Goal: Information Seeking & Learning: Learn about a topic

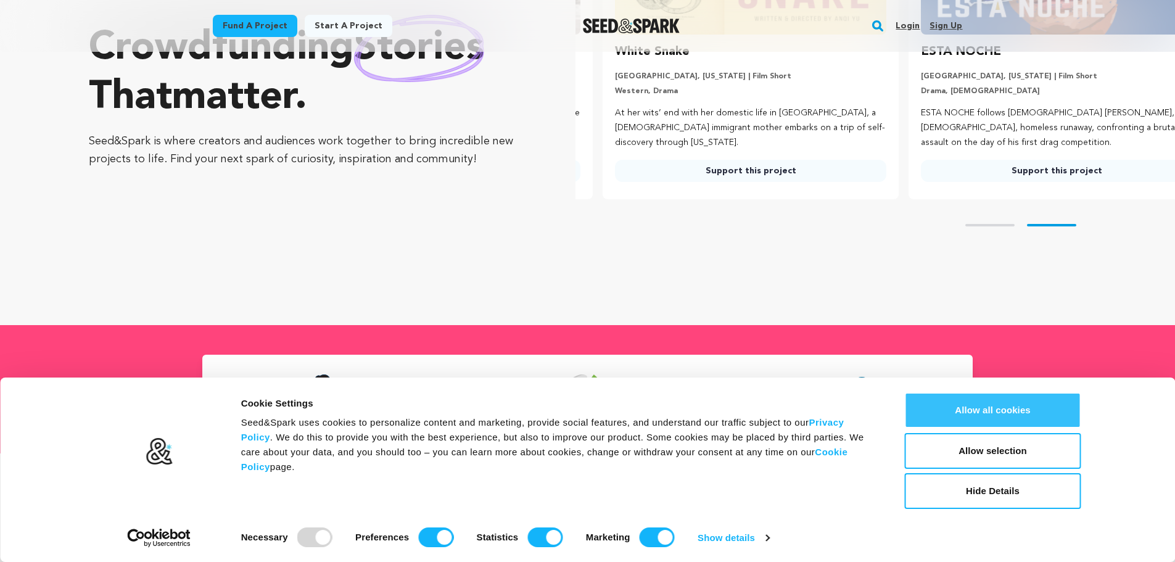
scroll to position [0, 316]
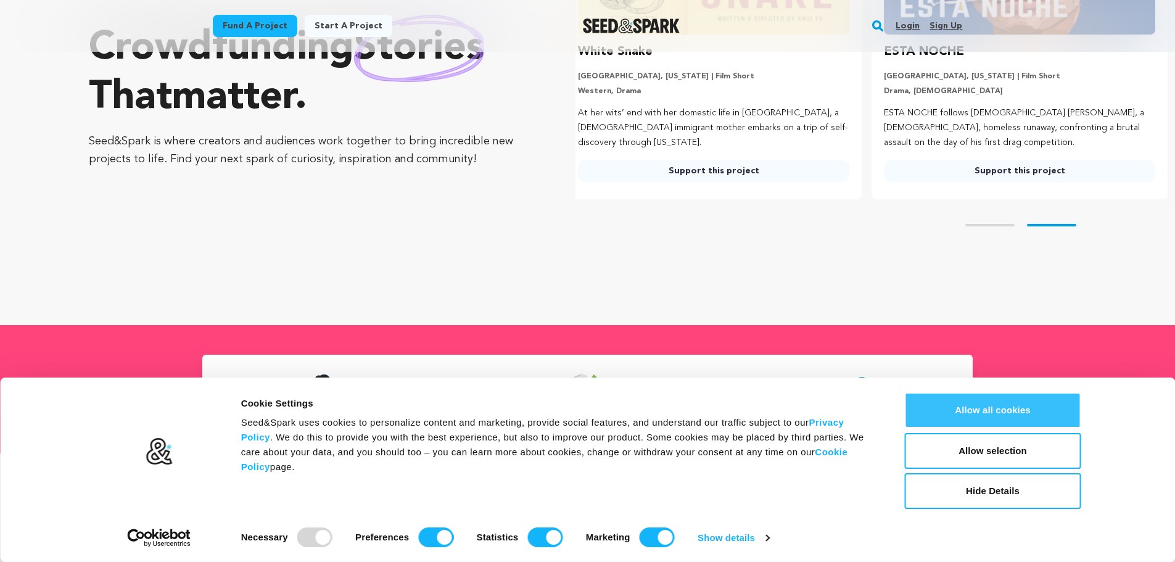
click at [977, 399] on button "Allow all cookies" at bounding box center [993, 410] width 176 height 36
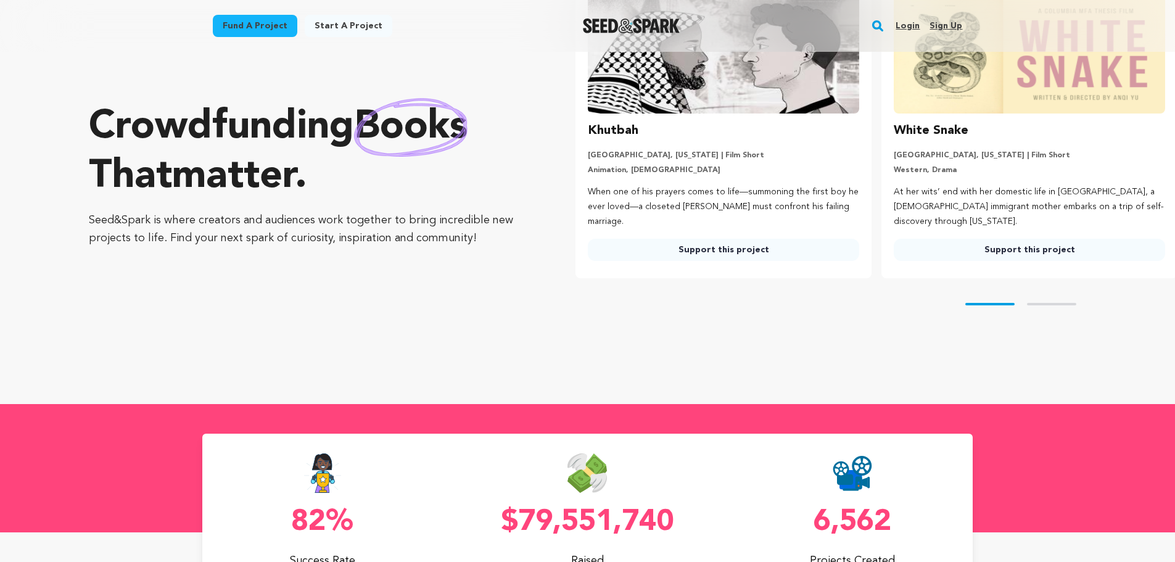
scroll to position [0, 0]
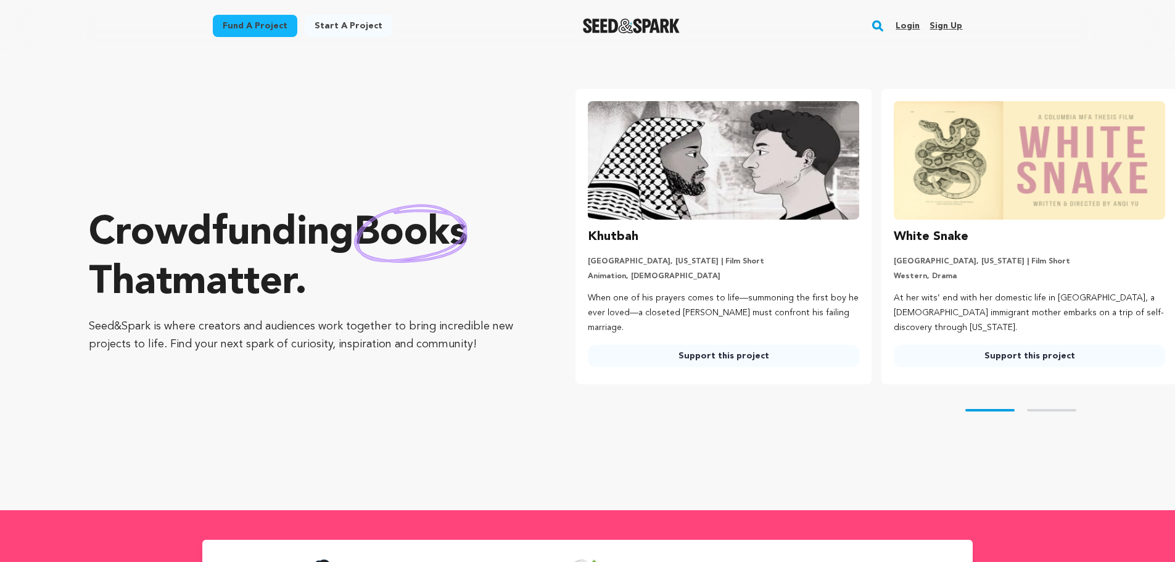
click at [245, 25] on link "Fund a project" at bounding box center [255, 26] width 84 height 22
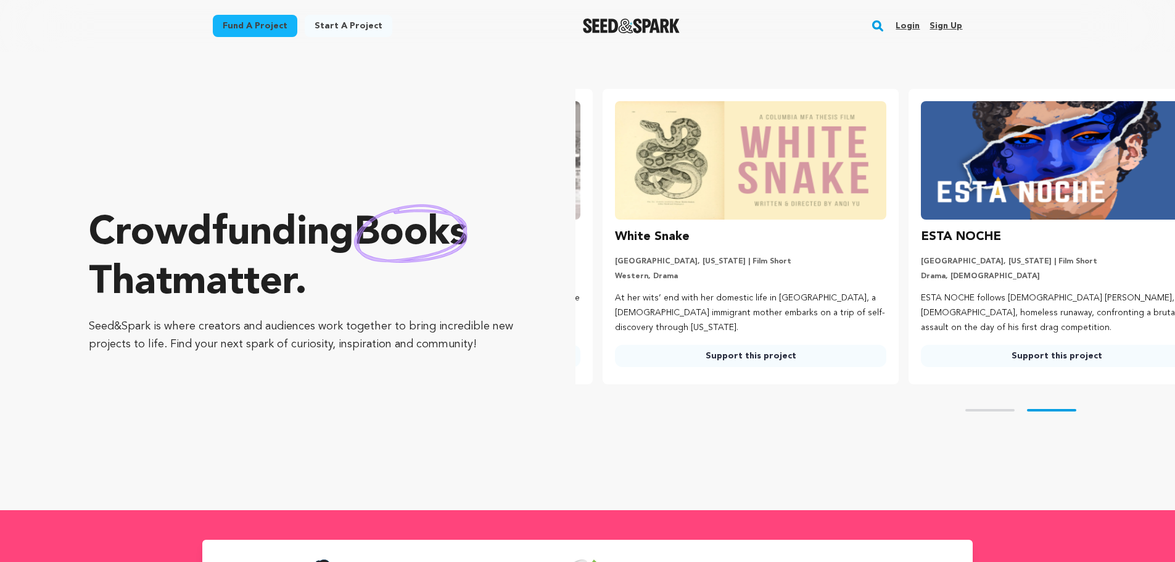
scroll to position [0, 316]
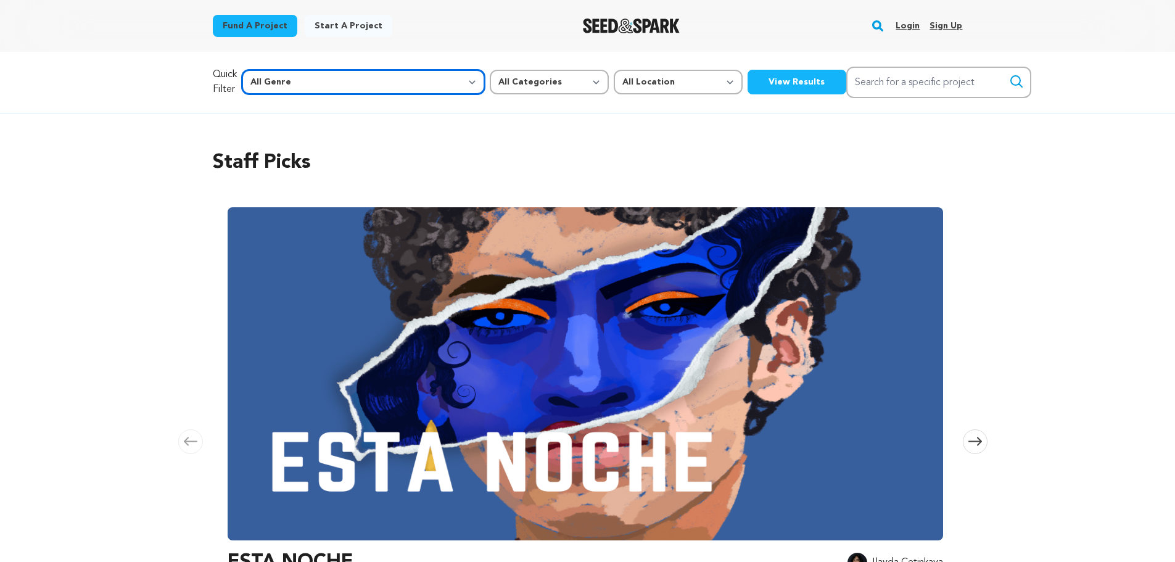
click at [352, 76] on select "All Genre Action Adventure Afrobeat Alternative Ambient Animation Bebop Big Ban…" at bounding box center [363, 82] width 243 height 25
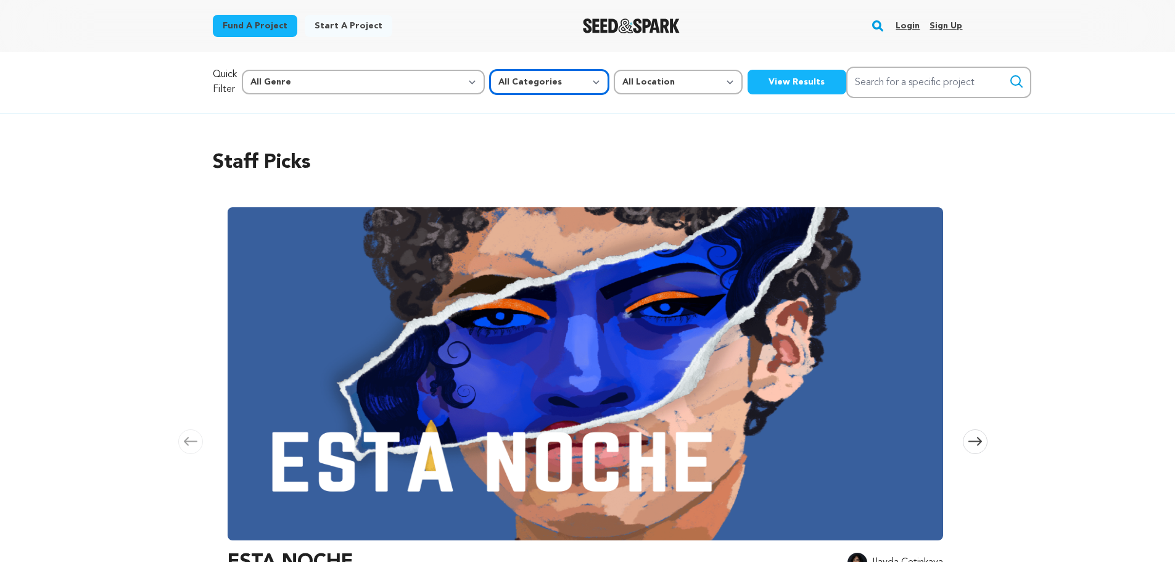
click at [490, 83] on select "All Categories Film Feature Film Short Series Music Video Comics Artist Residen…" at bounding box center [549, 82] width 119 height 25
select select "382"
click at [490, 70] on select "All Categories Film Feature Film Short Series Music Video Comics Artist Residen…" at bounding box center [549, 82] width 119 height 25
click at [497, 112] on div "Quick Filter All Genre Action Adventure Afrobeat Alternative Ambient Animation …" at bounding box center [587, 82] width 789 height 61
click at [614, 85] on select "All Location Everywhere United States Canada" at bounding box center [678, 82] width 129 height 25
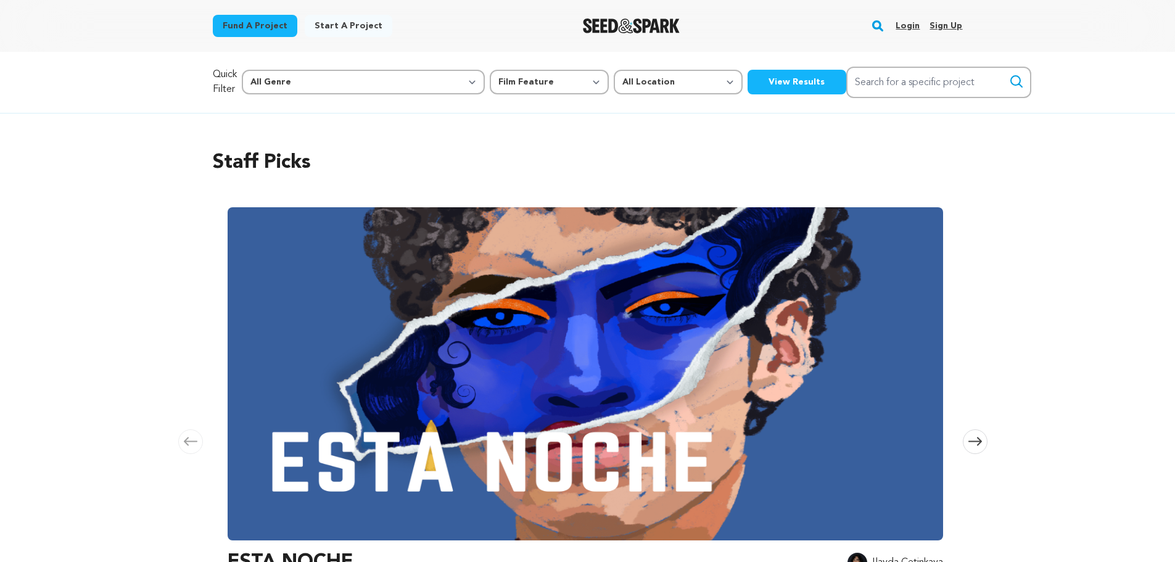
click at [641, 116] on div "Staff Picks Carousel Skip to previous slide page Carousel ESTA NOCHE Ilayda Cet…" at bounding box center [587, 401] width 789 height 577
click at [310, 77] on select "All Genre Action Adventure Afrobeat Alternative Ambient Animation Bebop Big Ban…" at bounding box center [363, 82] width 243 height 25
click at [569, 162] on h2 "Staff Picks" at bounding box center [588, 163] width 750 height 30
click at [748, 93] on button "View Results" at bounding box center [797, 82] width 99 height 25
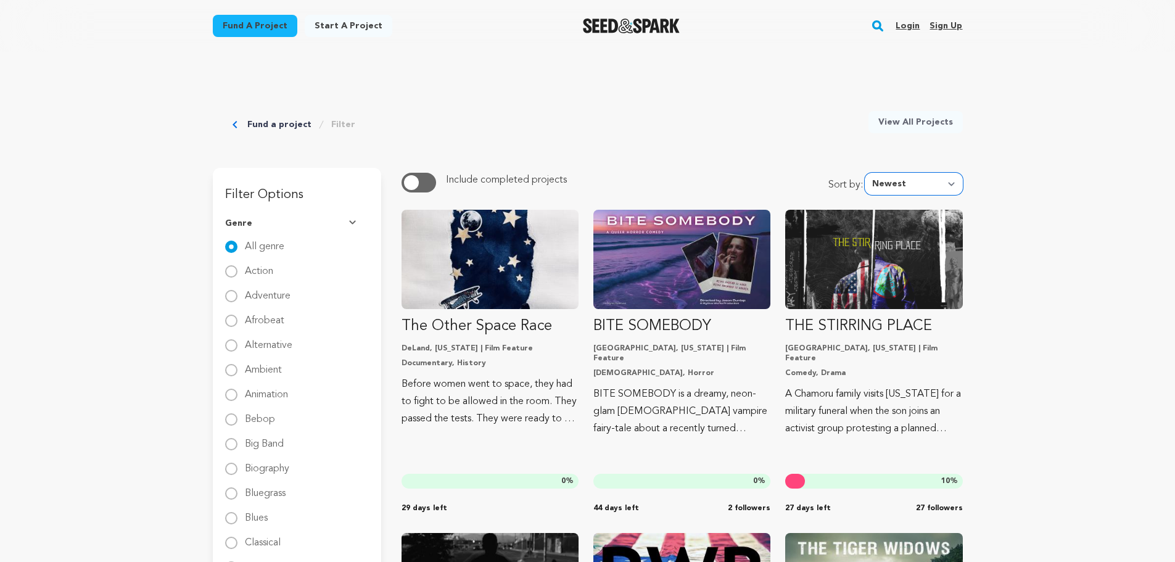
click at [897, 179] on select "Newest Most Popular Most Funded Trending Now Ending Now Amount Raised" at bounding box center [914, 184] width 98 height 22
select select "ending_now"
click at [868, 173] on select "Newest Most Popular Most Funded Trending Now Ending Now Amount Raised" at bounding box center [914, 184] width 98 height 22
click at [890, 123] on link "View All Projects" at bounding box center [915, 122] width 94 height 22
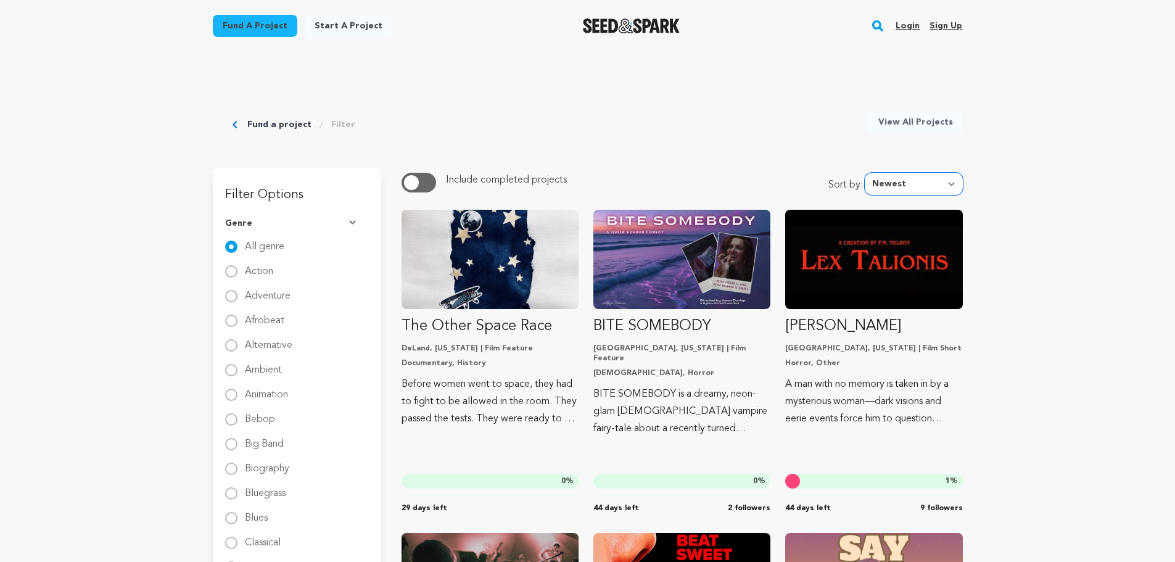
click at [916, 186] on select "Newest Most Popular Most Funded Trending Now Ending Now Amount Raised" at bounding box center [914, 184] width 98 height 22
click at [868, 173] on select "Newest Most Popular Most Funded Trending Now Ending Now Amount Raised" at bounding box center [914, 184] width 98 height 22
click at [903, 184] on select "Newest Most Popular Most Funded Trending Now Ending Now Amount Raised" at bounding box center [914, 184] width 98 height 22
select select "most_funded"
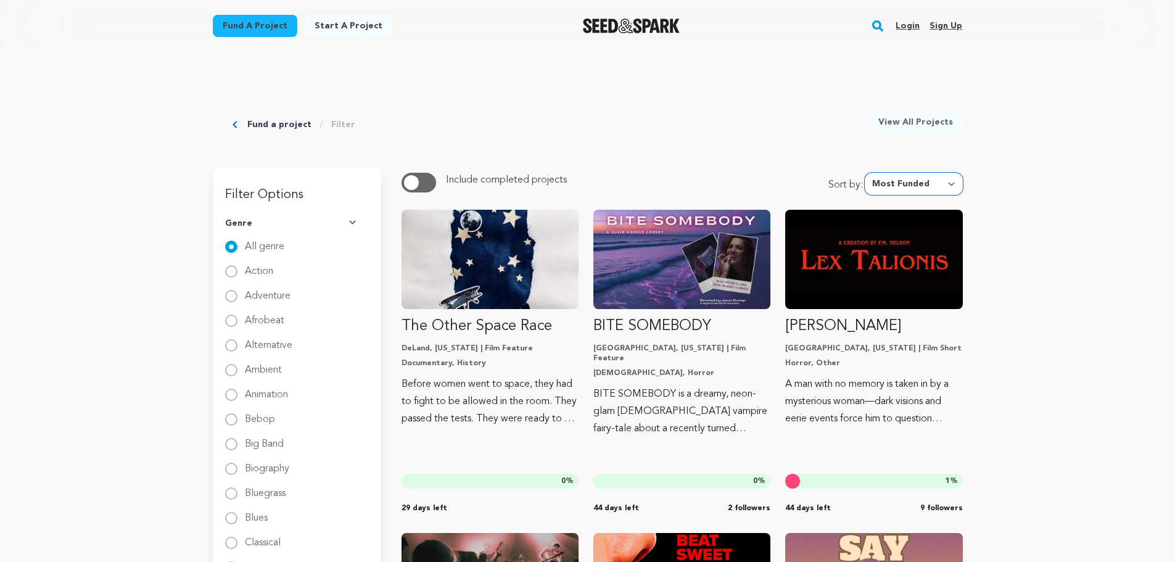
click at [868, 173] on select "Newest Most Popular Most Funded Trending Now Ending Now Amount Raised" at bounding box center [914, 184] width 98 height 22
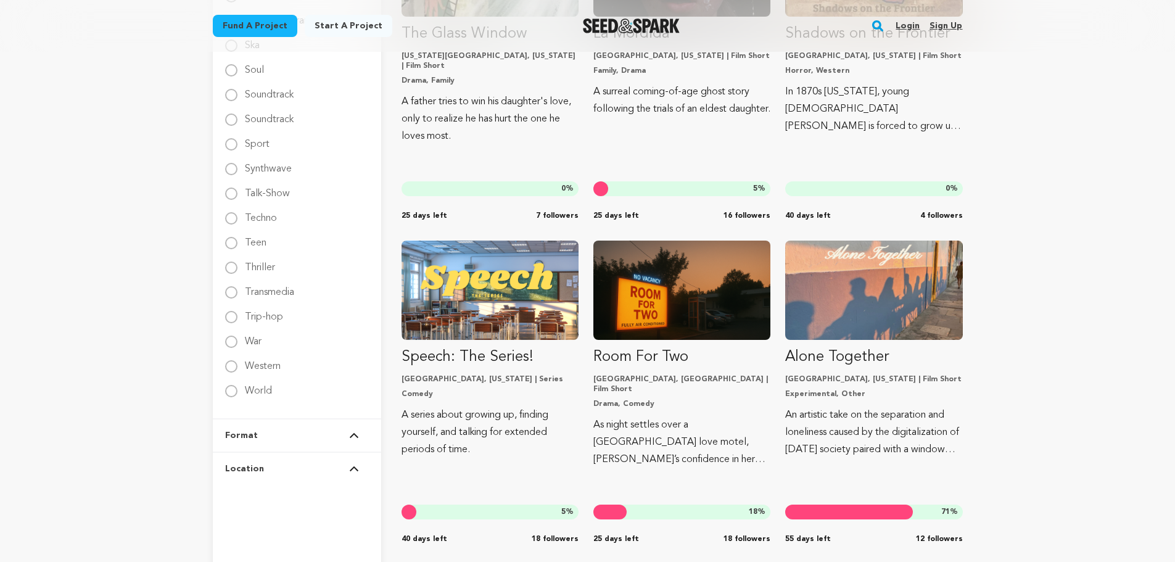
scroll to position [1912, 0]
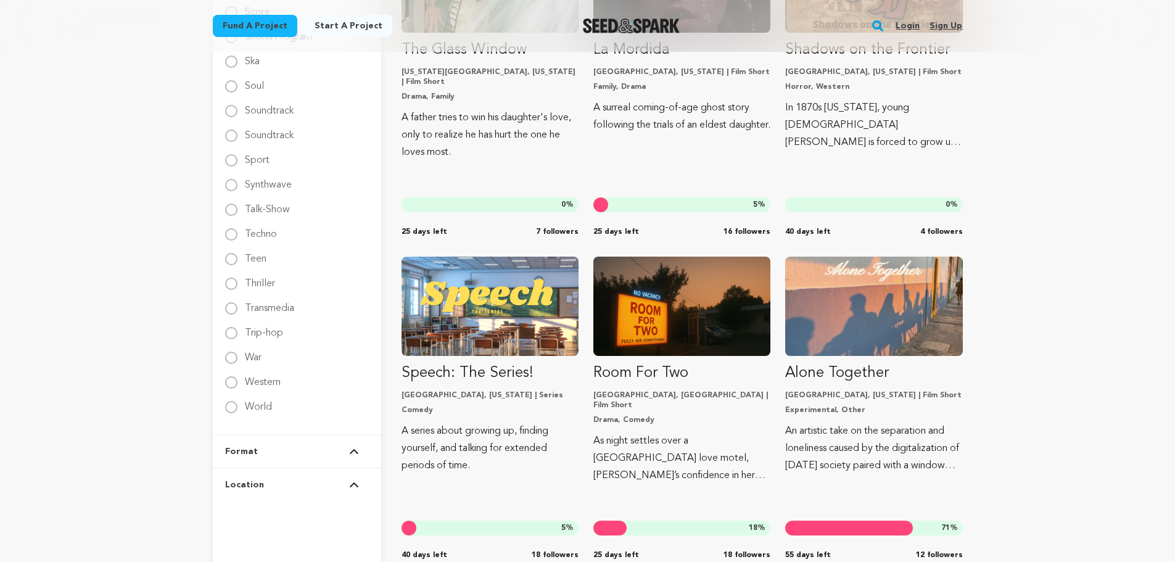
click at [282, 458] on button "Format" at bounding box center [297, 451] width 144 height 32
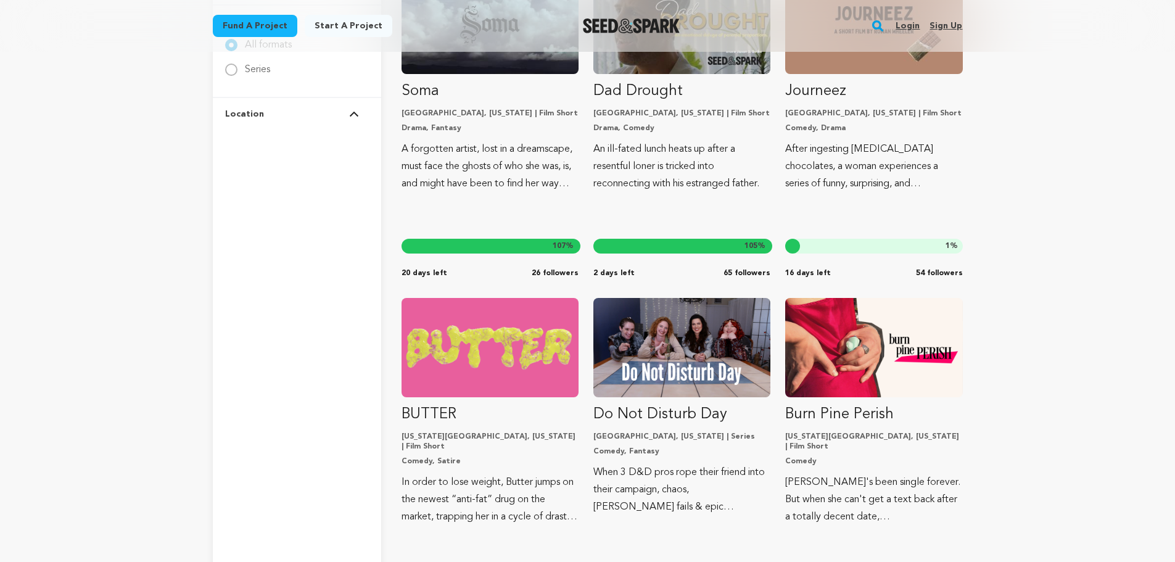
scroll to position [0, 0]
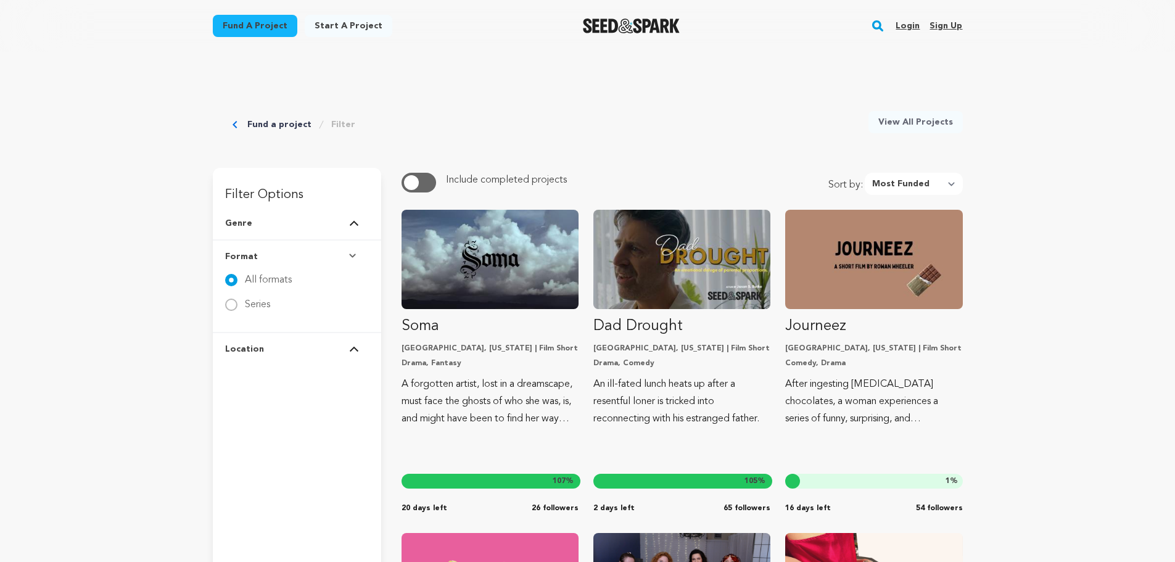
click at [248, 226] on span "Genre" at bounding box center [238, 223] width 27 height 12
click at [258, 270] on label "Action" at bounding box center [259, 267] width 28 height 20
click at [237, 270] on input "Action" at bounding box center [231, 271] width 12 height 12
radio input "true"
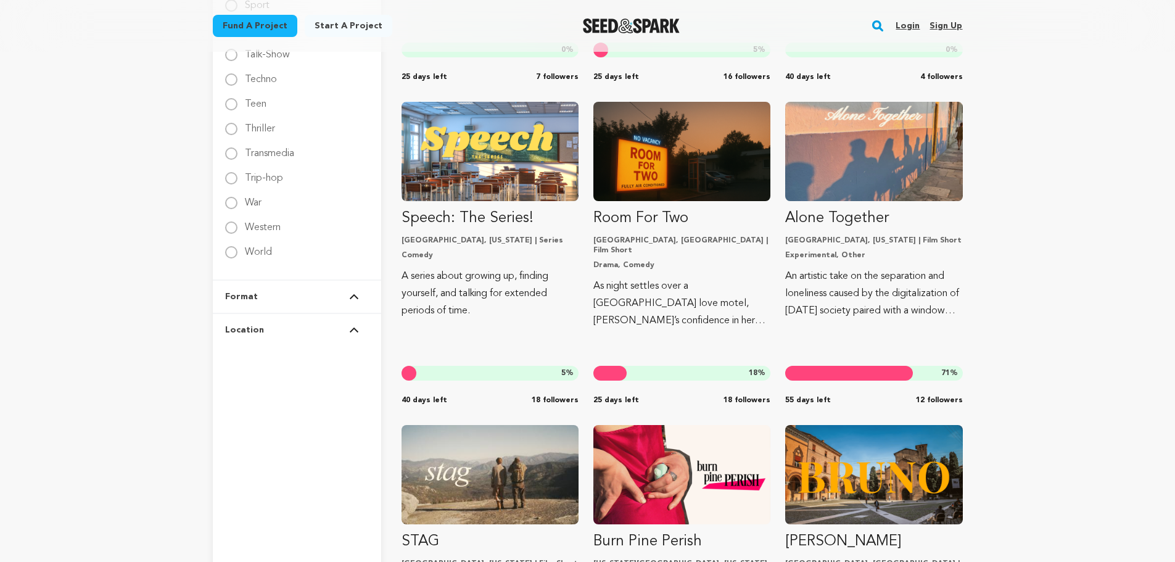
scroll to position [2097, 0]
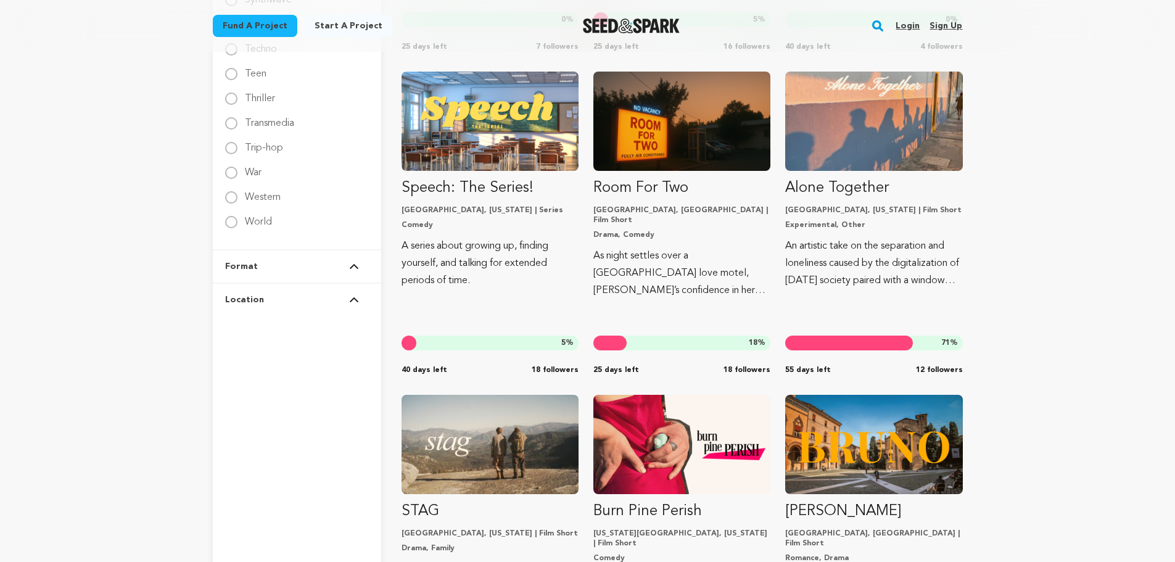
click at [281, 273] on button "Format" at bounding box center [297, 266] width 144 height 32
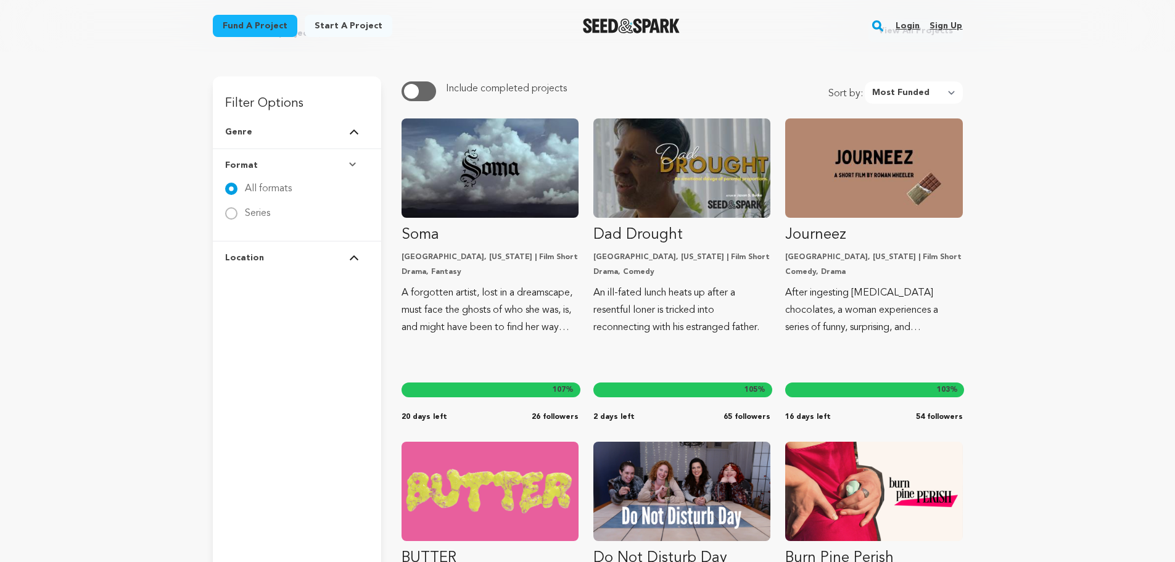
scroll to position [0, 0]
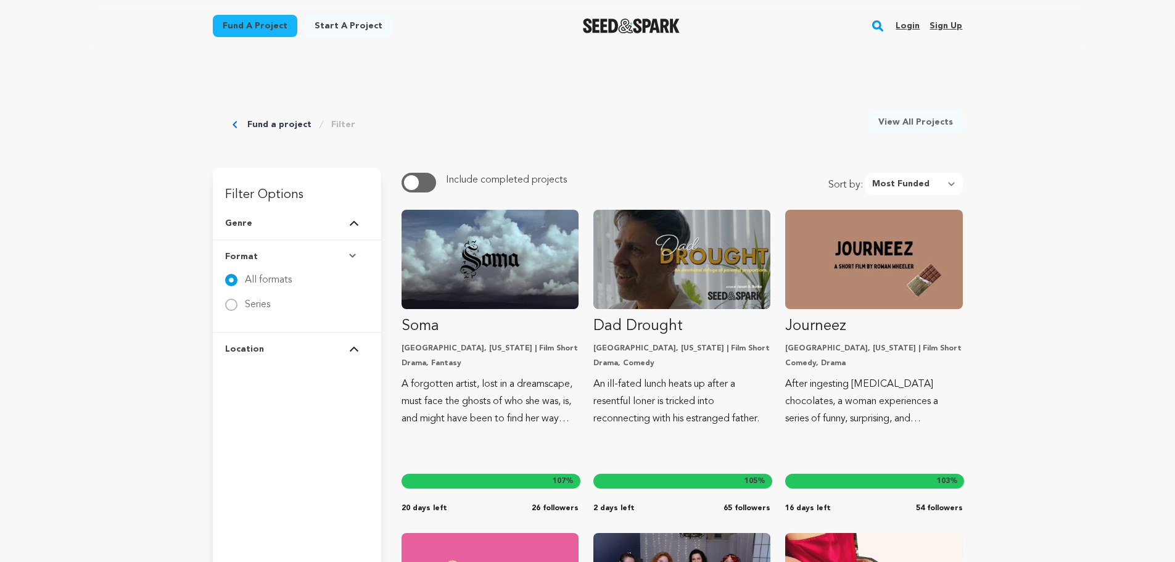
click at [282, 125] on link "Fund a project" at bounding box center [279, 124] width 64 height 12
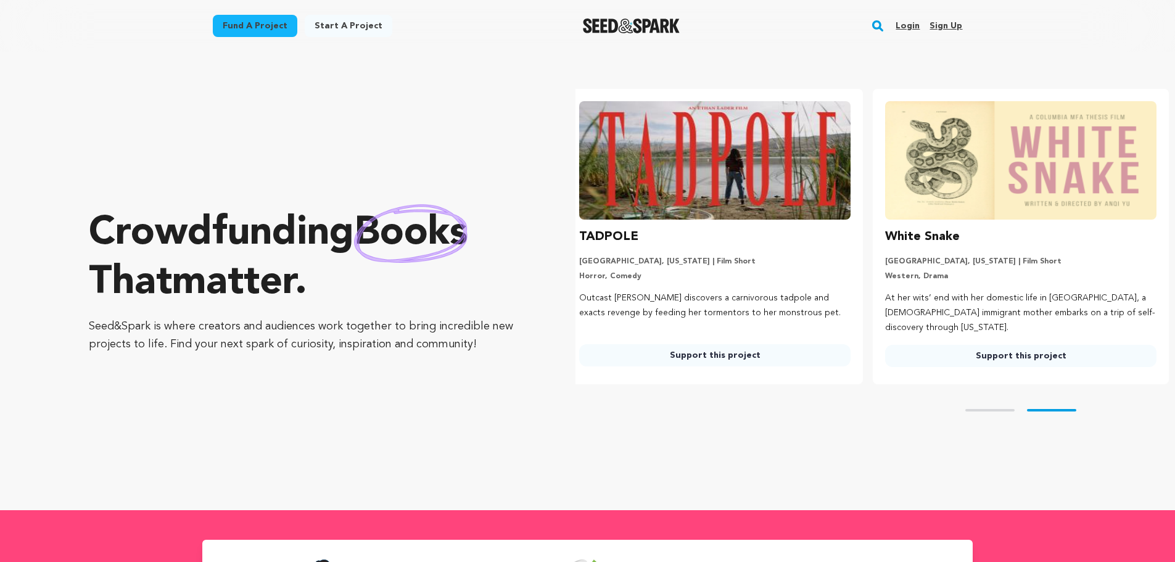
scroll to position [0, 316]
click at [262, 23] on link "Fund a project" at bounding box center [255, 26] width 84 height 22
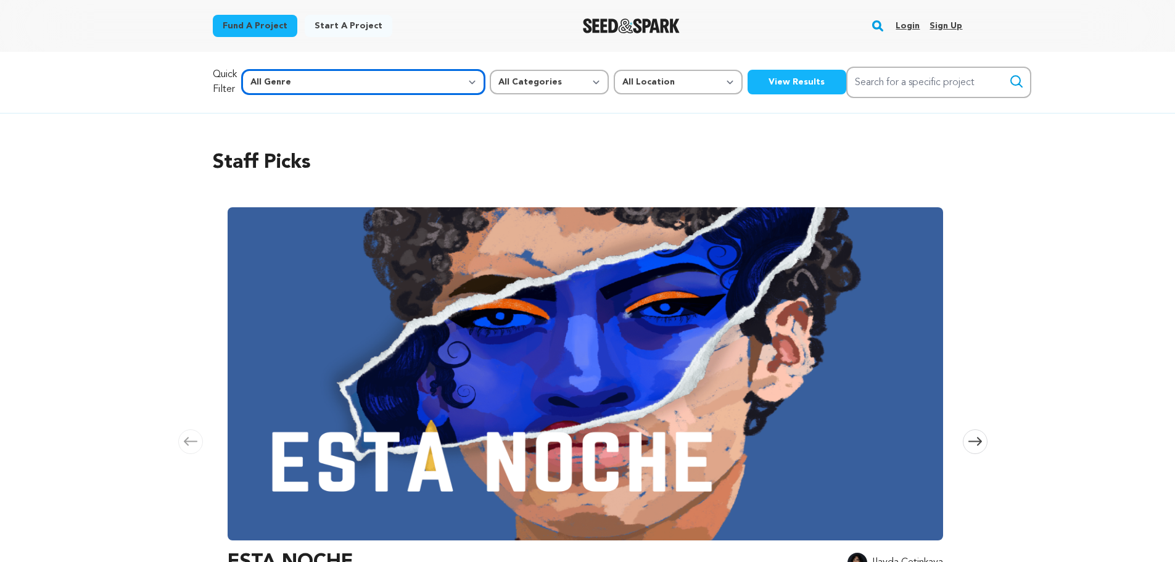
click at [336, 83] on select "All Genre Action Adventure Afrobeat Alternative Ambient Animation Bebop Big Ban…" at bounding box center [363, 82] width 243 height 25
select select "1"
click at [268, 70] on select "All Genre Action Adventure Afrobeat Alternative Ambient Animation Bebop Big Ban…" at bounding box center [363, 82] width 243 height 25
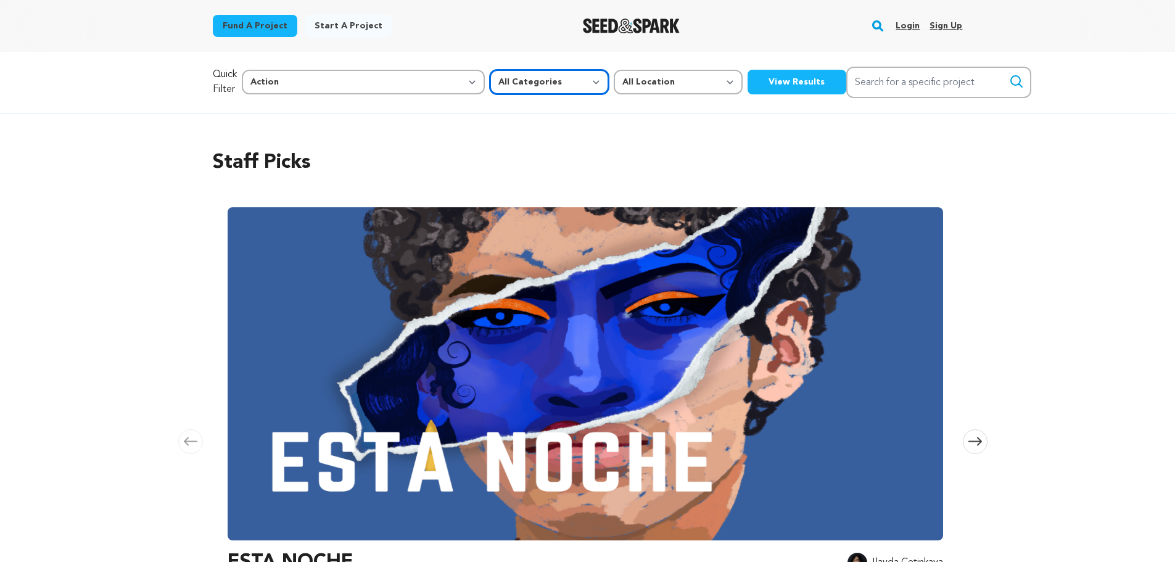
click at [490, 88] on select "All Categories Film Feature Film Short Series Music Video Comics Artist Residen…" at bounding box center [549, 82] width 119 height 25
select select "382"
click at [490, 70] on select "All Categories Film Feature Film Short Series Music Video Comics Artist Residen…" at bounding box center [549, 82] width 119 height 25
click at [483, 127] on div "Staff Picks [GEOGRAPHIC_DATA] Skip to previous slide page [GEOGRAPHIC_DATA] EST…" at bounding box center [588, 402] width 750 height 558
click at [748, 83] on button "View Results" at bounding box center [797, 82] width 99 height 25
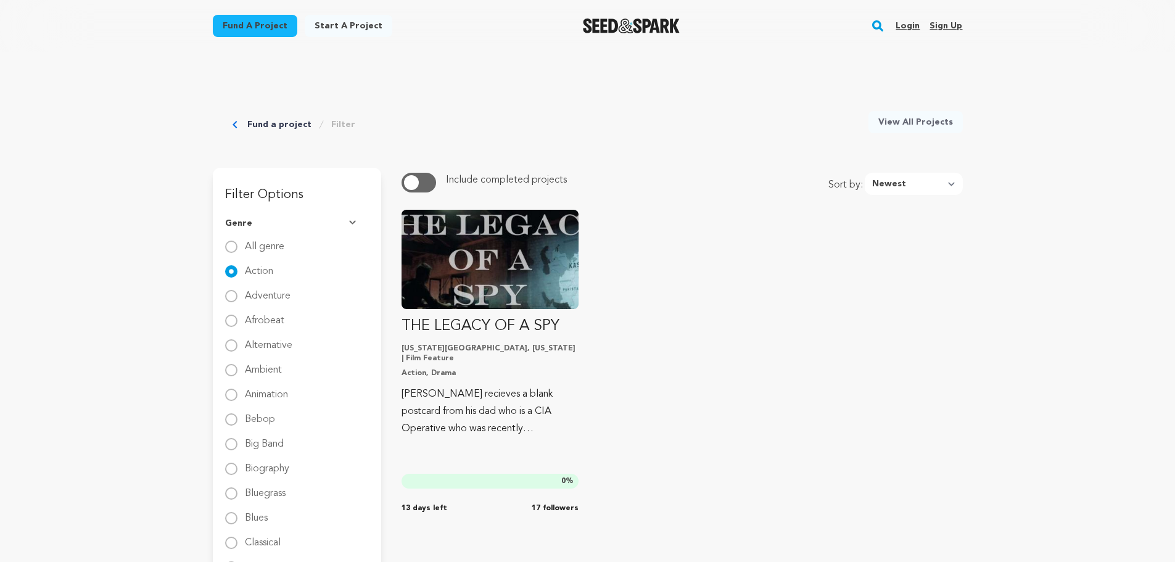
click at [914, 117] on link "View All Projects" at bounding box center [915, 122] width 94 height 22
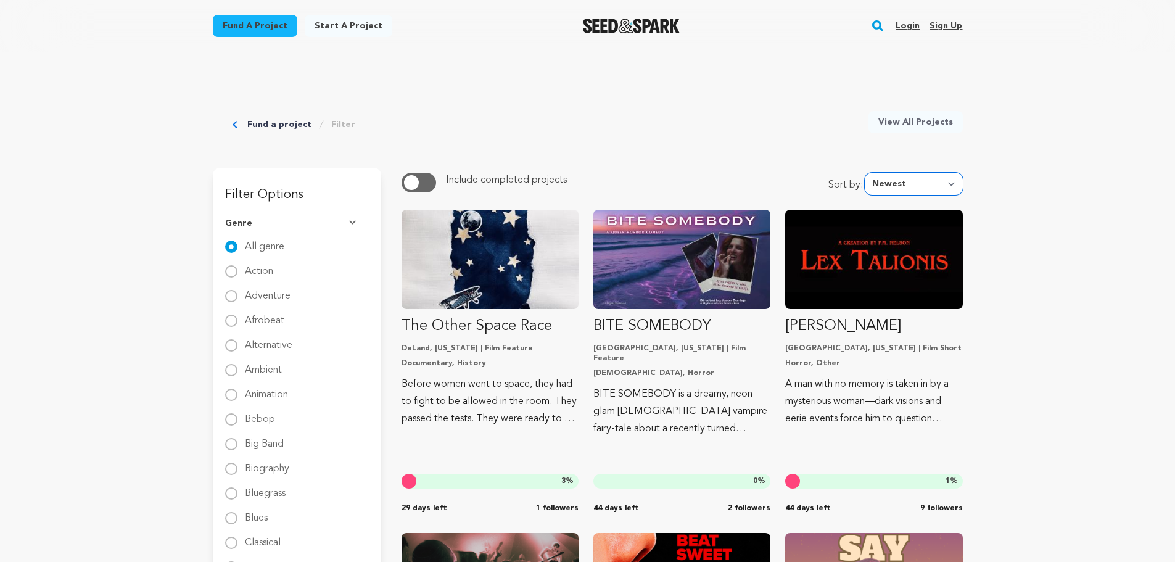
click at [920, 186] on select "Newest Most Popular Most Funded Trending Now Ending Now Amount Raised" at bounding box center [914, 184] width 98 height 22
click at [868, 173] on select "Newest Most Popular Most Funded Trending Now Ending Now Amount Raised" at bounding box center [914, 184] width 98 height 22
click at [944, 178] on select "Newest Most Popular Most Funded Trending Now Ending Now Amount Raised" at bounding box center [914, 184] width 98 height 22
select select "trending_now"
click at [868, 173] on select "Newest Most Popular Most Funded Trending Now Ending Now Amount Raised" at bounding box center [914, 184] width 98 height 22
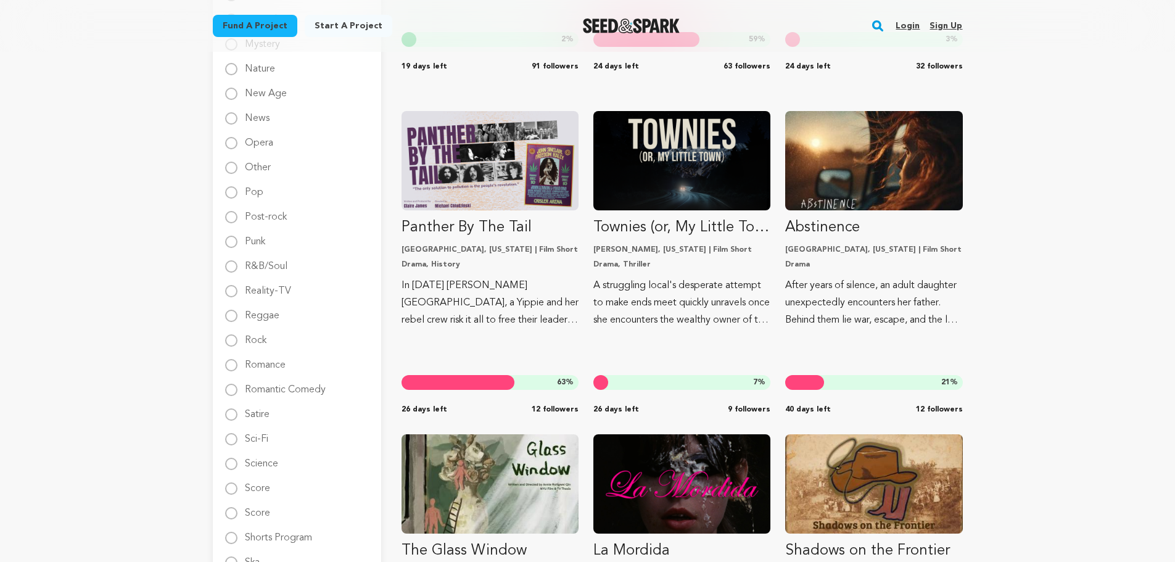
scroll to position [1419, 0]
